Goal: Information Seeking & Learning: Check status

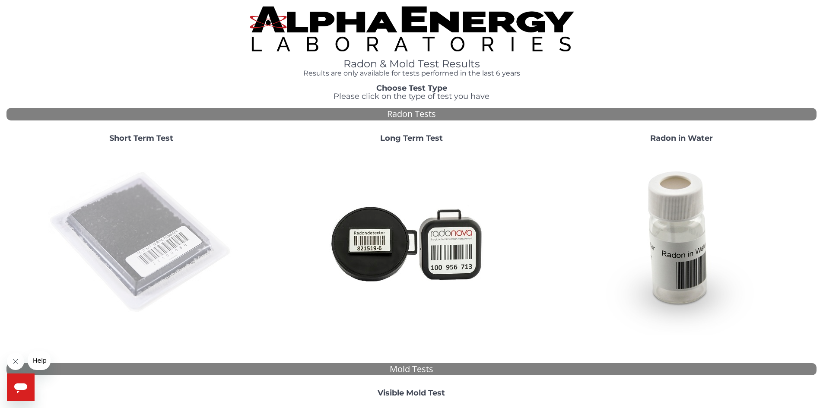
click at [138, 213] on img at bounding box center [141, 243] width 186 height 186
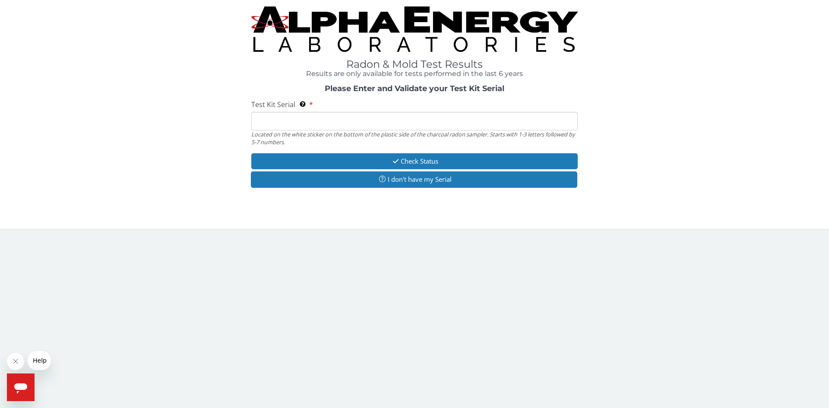
click at [336, 117] on input "Test Kit Serial Located on the white sticker on the bottom of the plastic side …" at bounding box center [414, 121] width 326 height 19
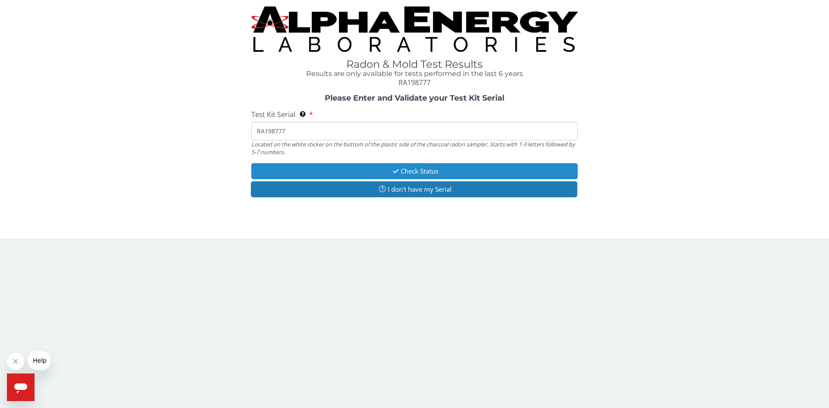
type input "RA198777"
click at [428, 169] on button "Check Status" at bounding box center [414, 171] width 326 height 16
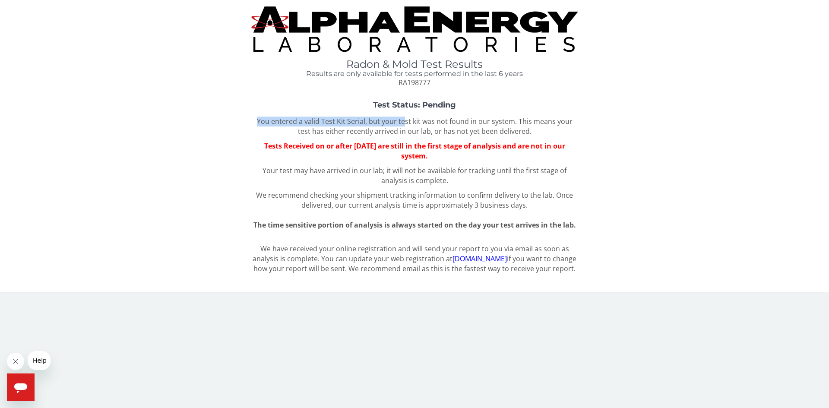
drag, startPoint x: 251, startPoint y: 118, endPoint x: 399, endPoint y: 126, distance: 148.7
click at [399, 126] on div "Test Status: Pending You entered a valid Test Kit Serial, but your test kit was…" at bounding box center [414, 165] width 816 height 129
click at [373, 133] on p "You entered a valid Test Kit Serial, but your test kit was not found in our sys…" at bounding box center [414, 127] width 326 height 20
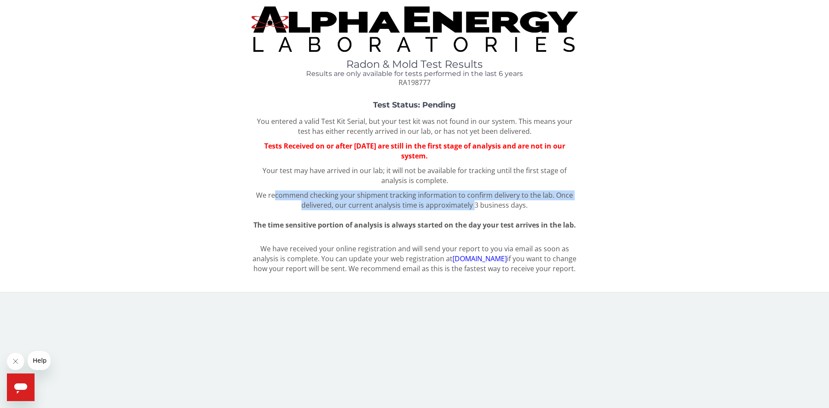
drag, startPoint x: 279, startPoint y: 193, endPoint x: 474, endPoint y: 205, distance: 195.5
click at [474, 205] on div "You entered a valid Test Kit Serial, but your test kit was not found in our sys…" at bounding box center [414, 174] width 326 height 114
click at [474, 205] on span "Once delivered, our current analysis time is approximately 3 business days." at bounding box center [437, 199] width 272 height 19
